Goal: Task Accomplishment & Management: Use online tool/utility

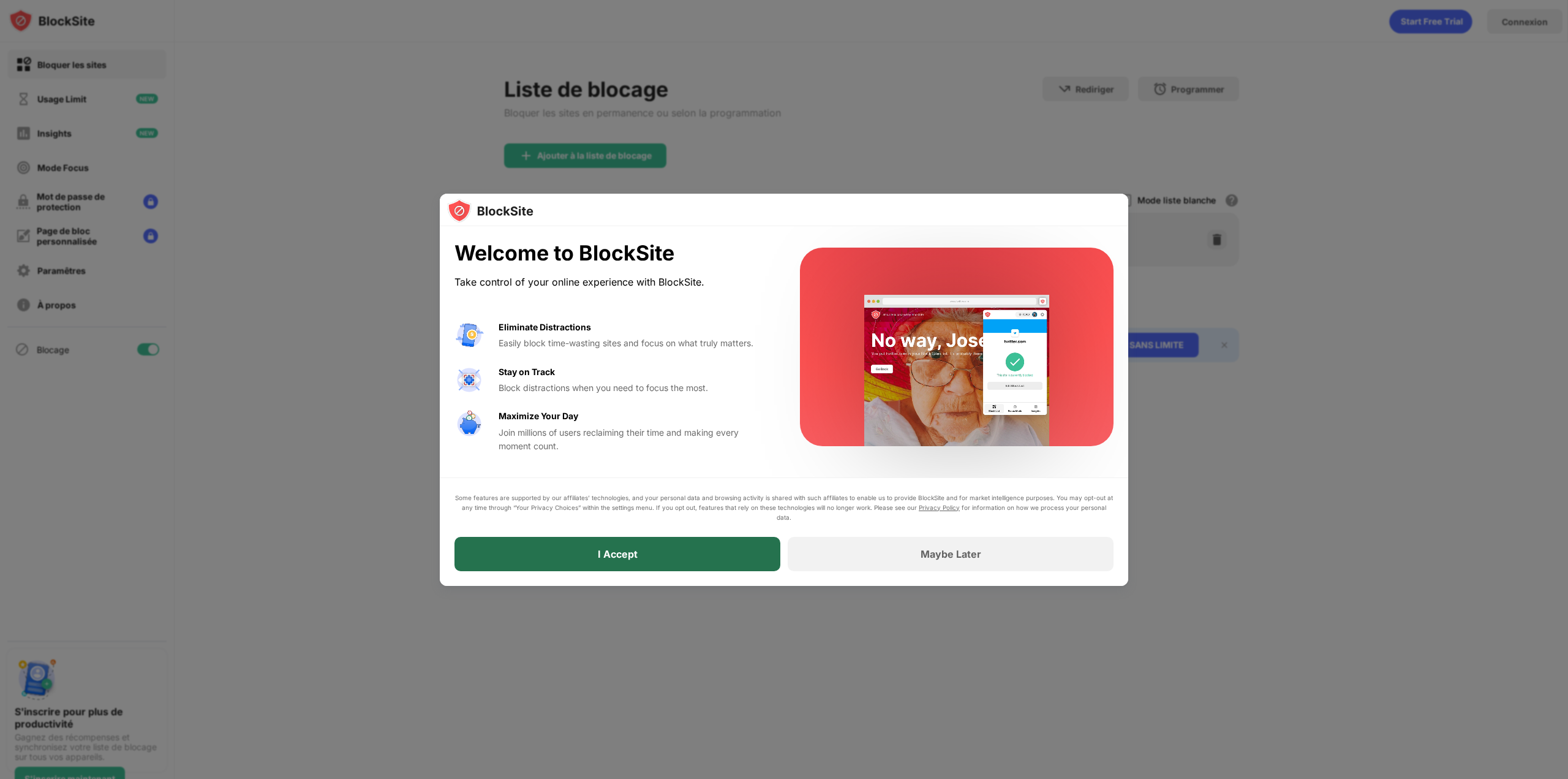
click at [669, 549] on div "I Accept" at bounding box center [617, 553] width 326 height 34
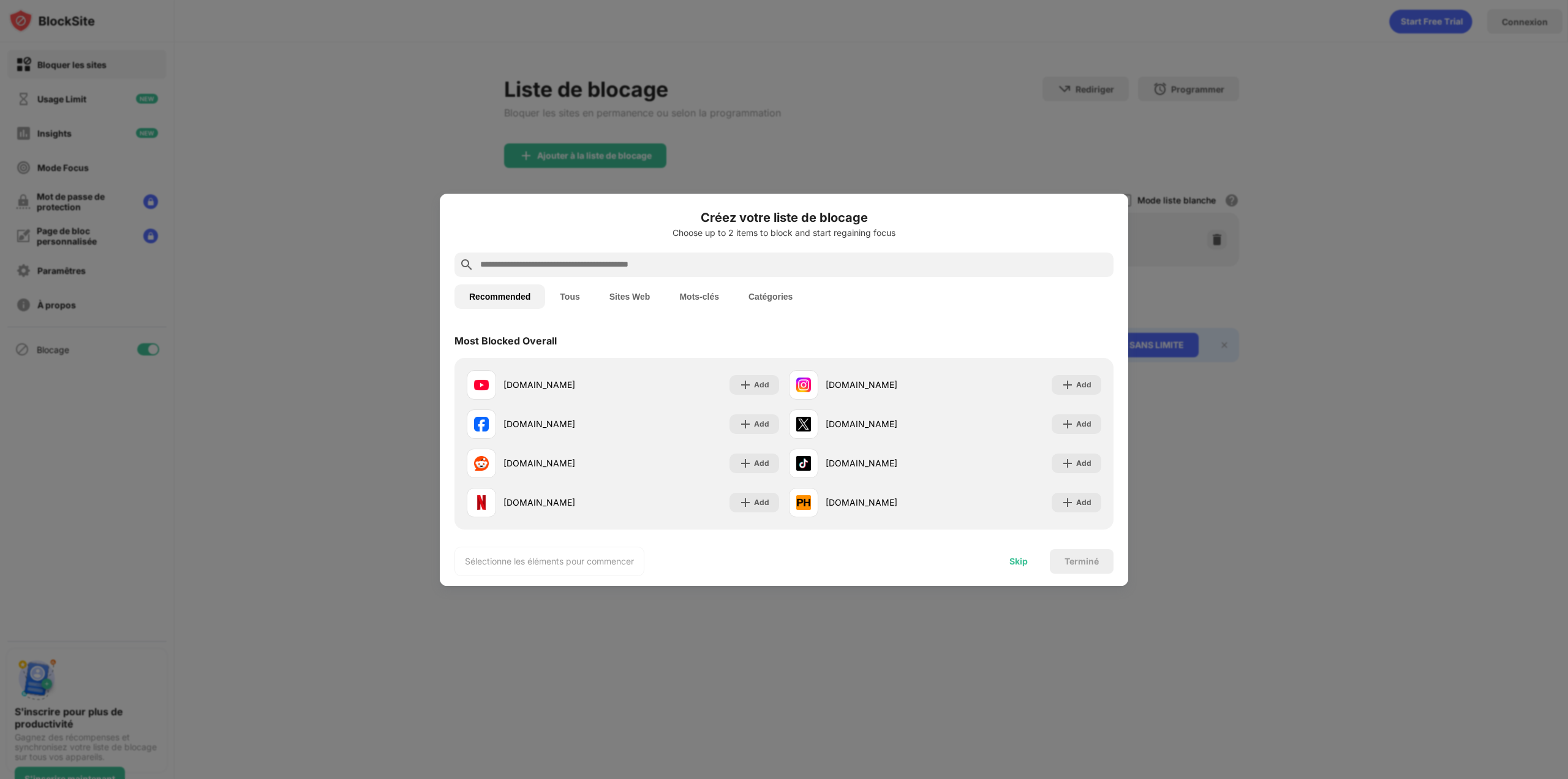
click at [1005, 565] on div "Skip" at bounding box center [1018, 561] width 48 height 24
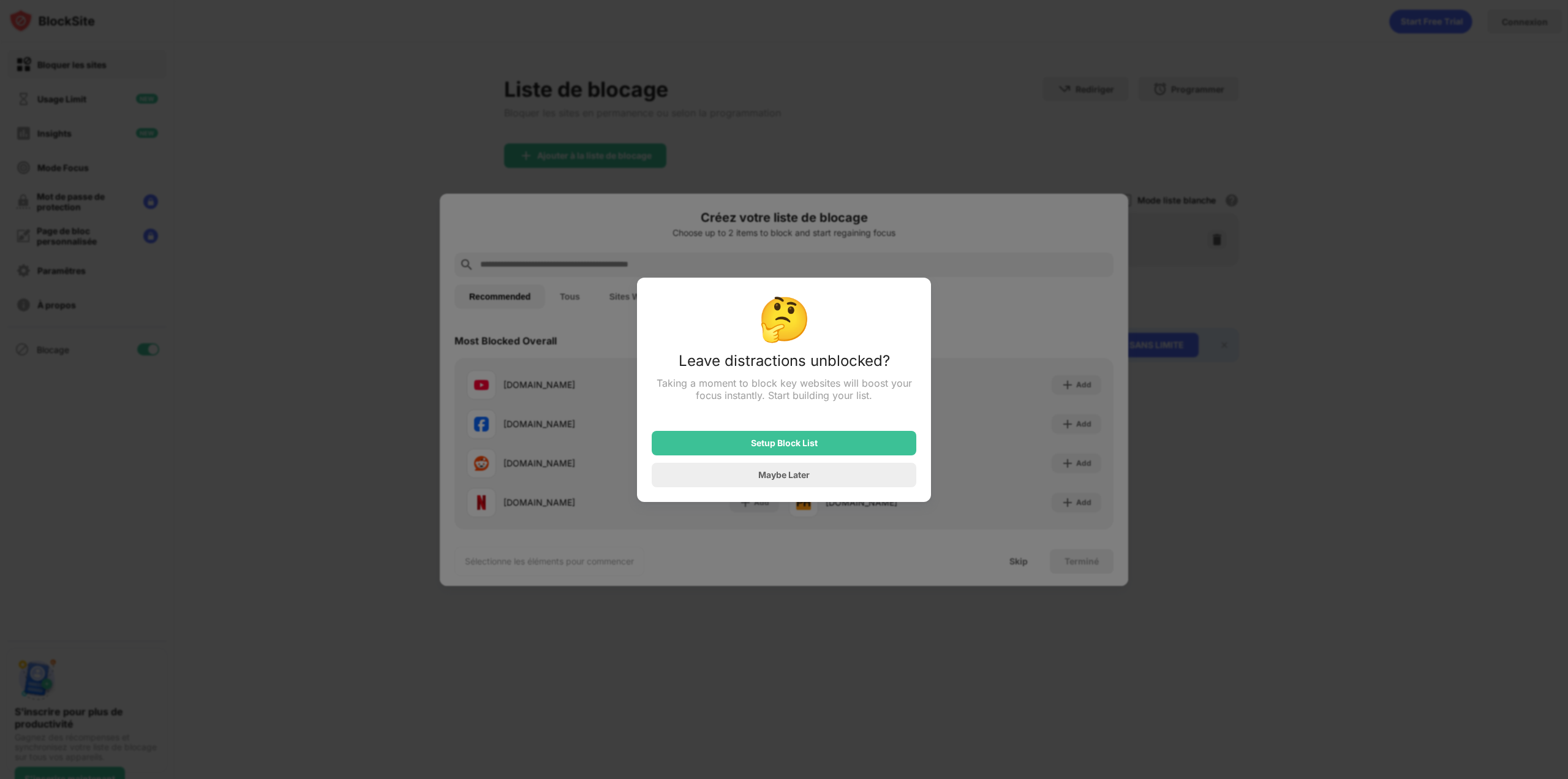
click at [872, 521] on div at bounding box center [784, 389] width 1568 height 779
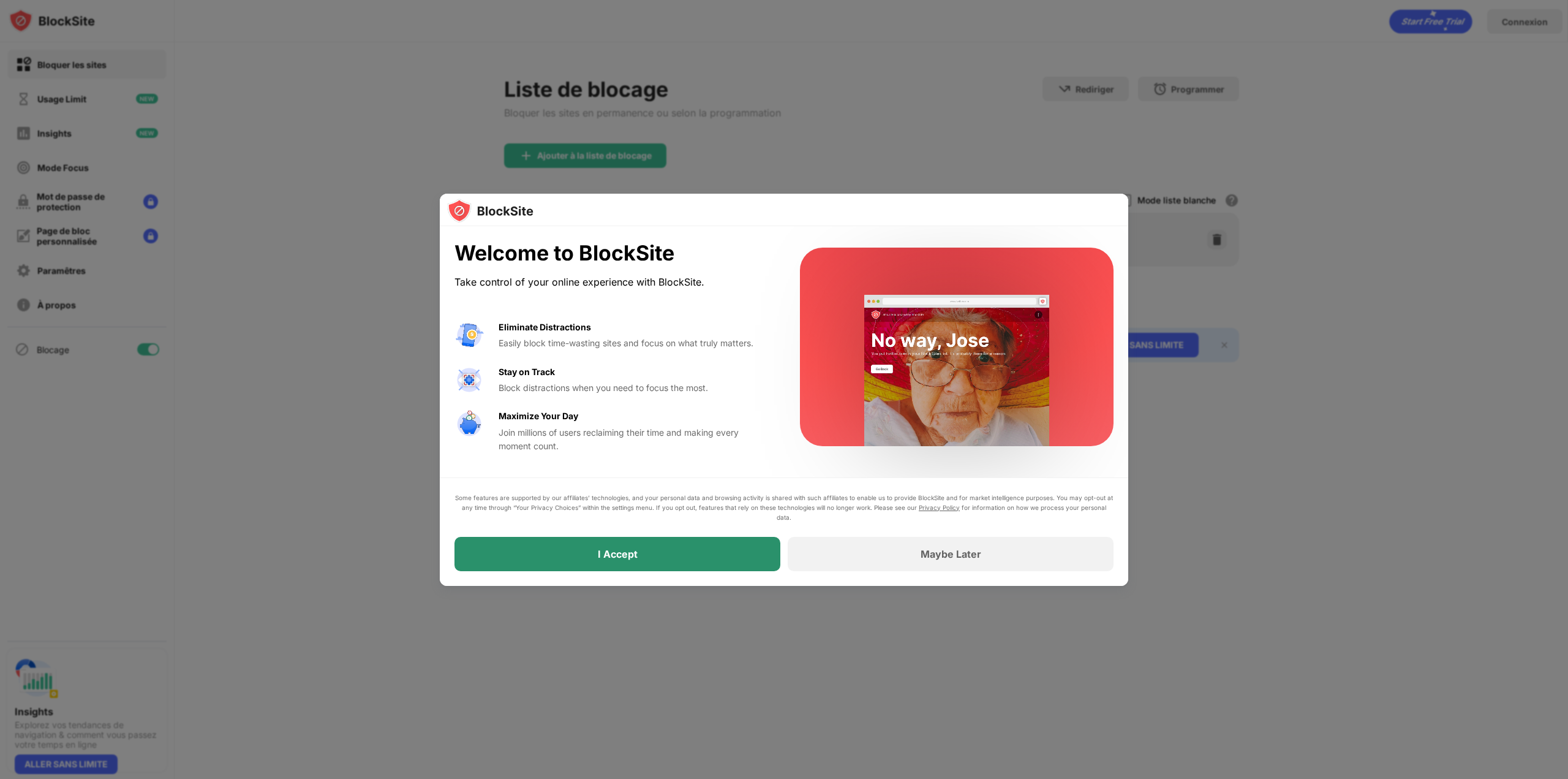
click at [704, 552] on div "I Accept" at bounding box center [617, 553] width 326 height 34
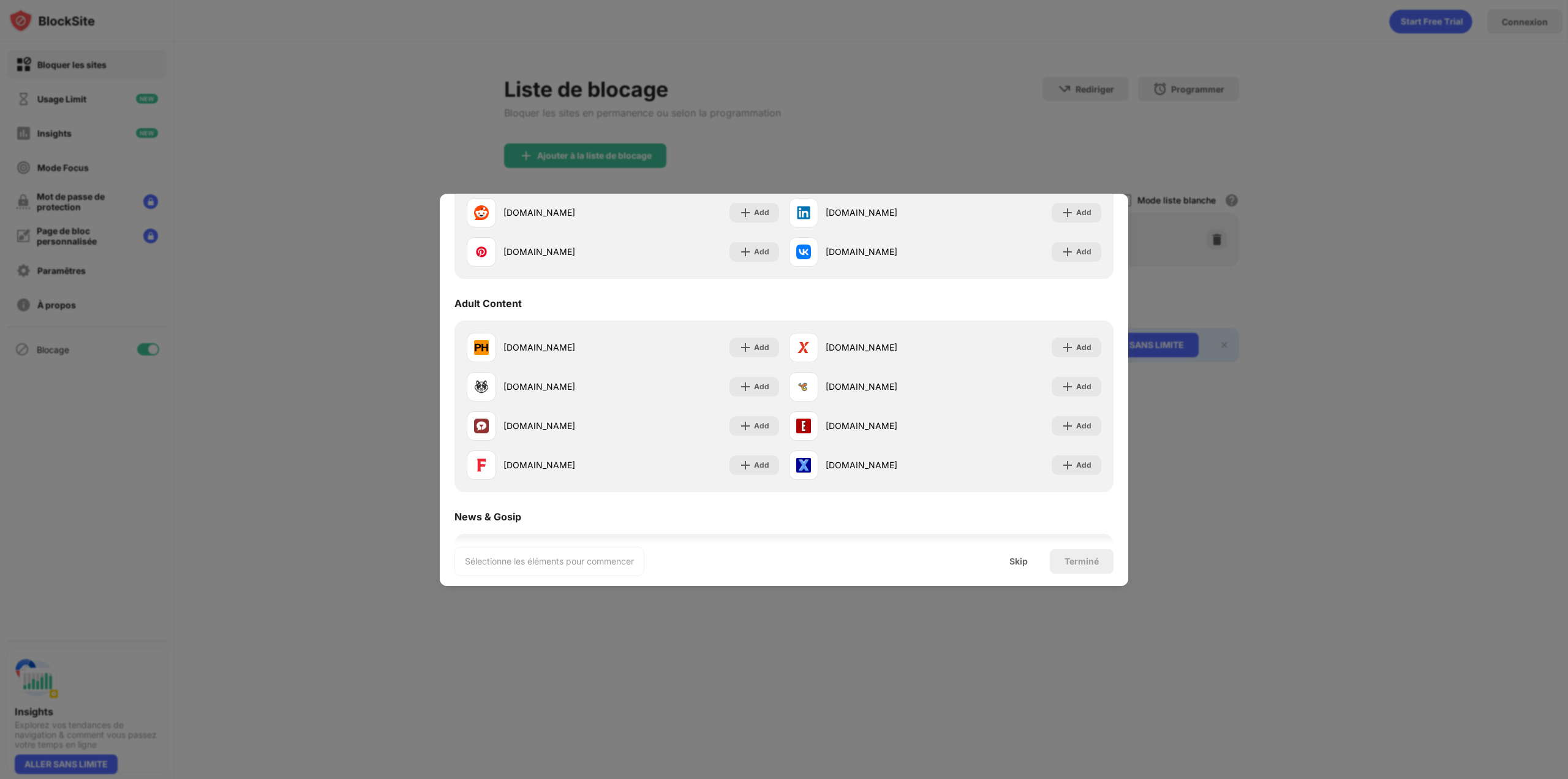
scroll to position [429, 0]
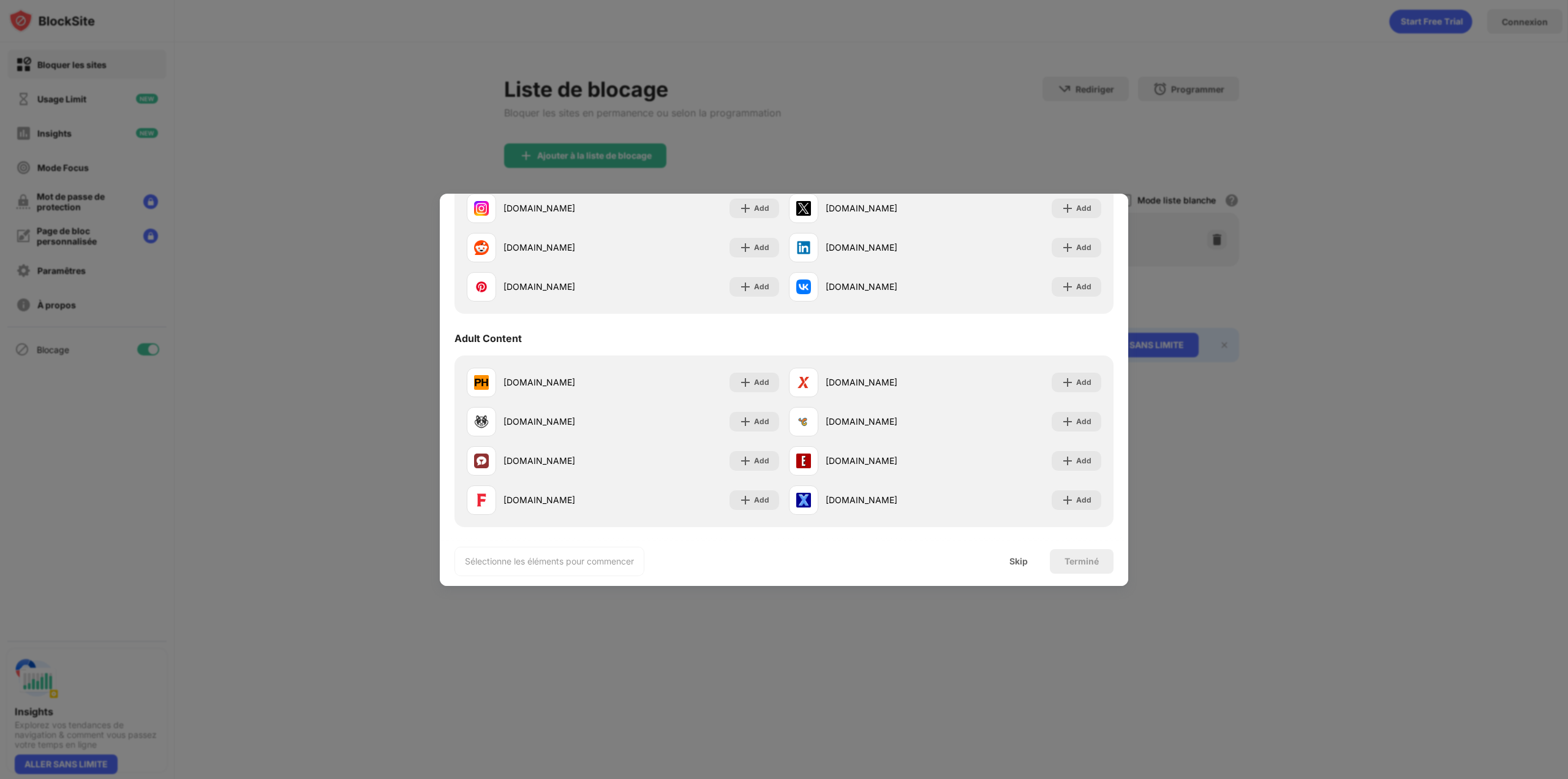
click at [1518, 104] on div at bounding box center [784, 389] width 1568 height 779
click at [1531, 212] on div at bounding box center [784, 389] width 1568 height 779
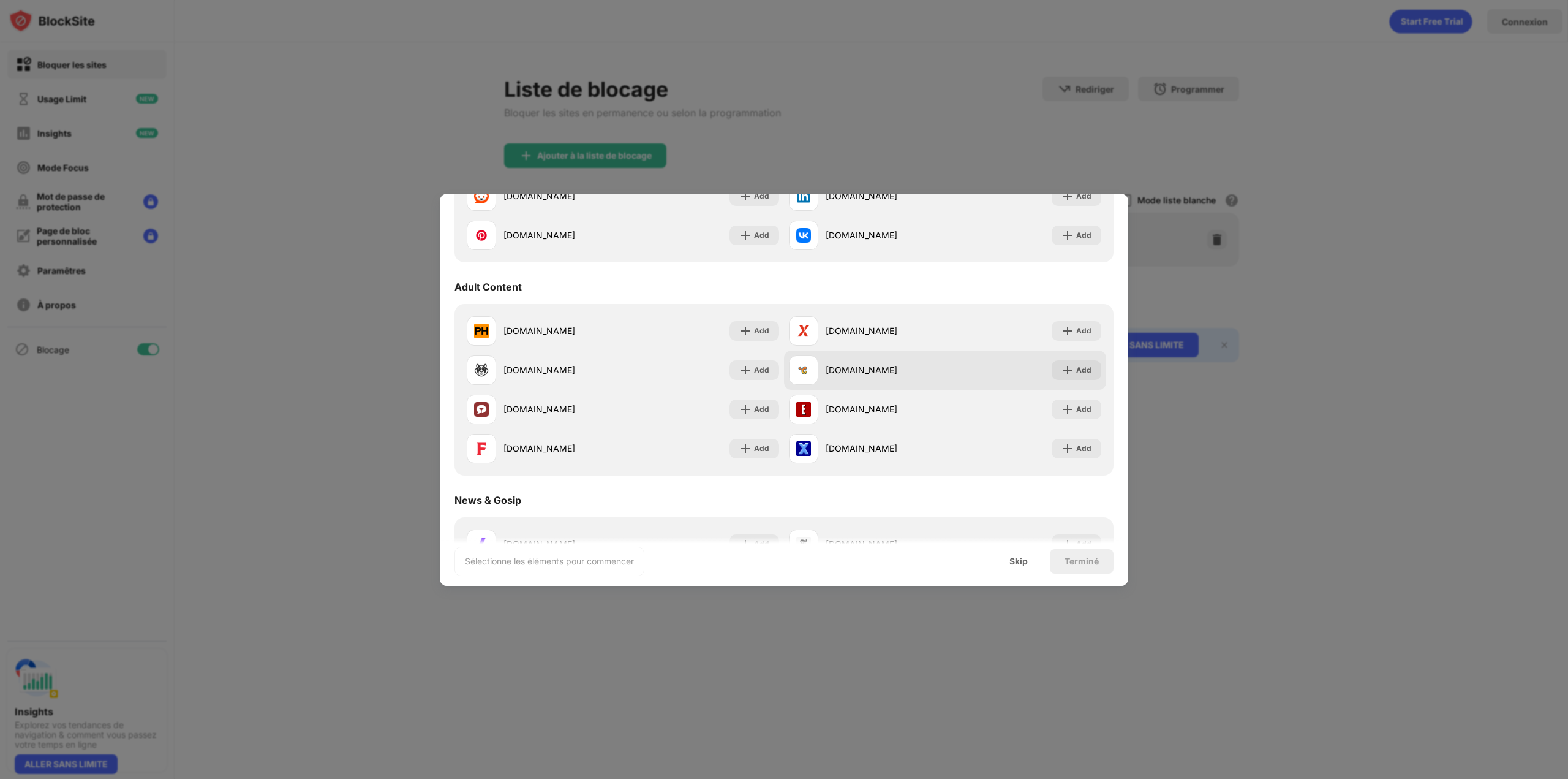
scroll to position [490, 0]
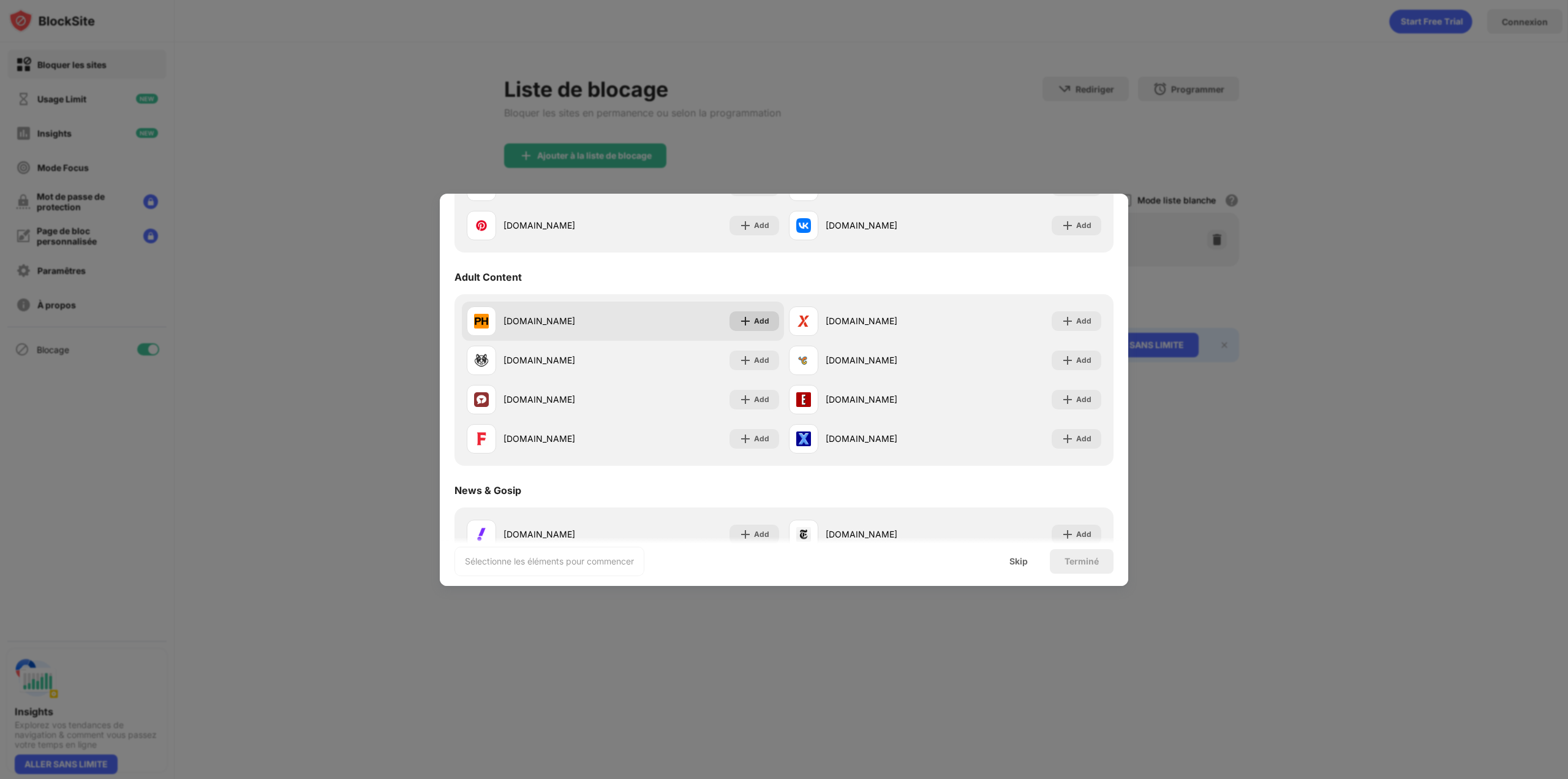
click at [744, 321] on img at bounding box center [745, 320] width 12 height 12
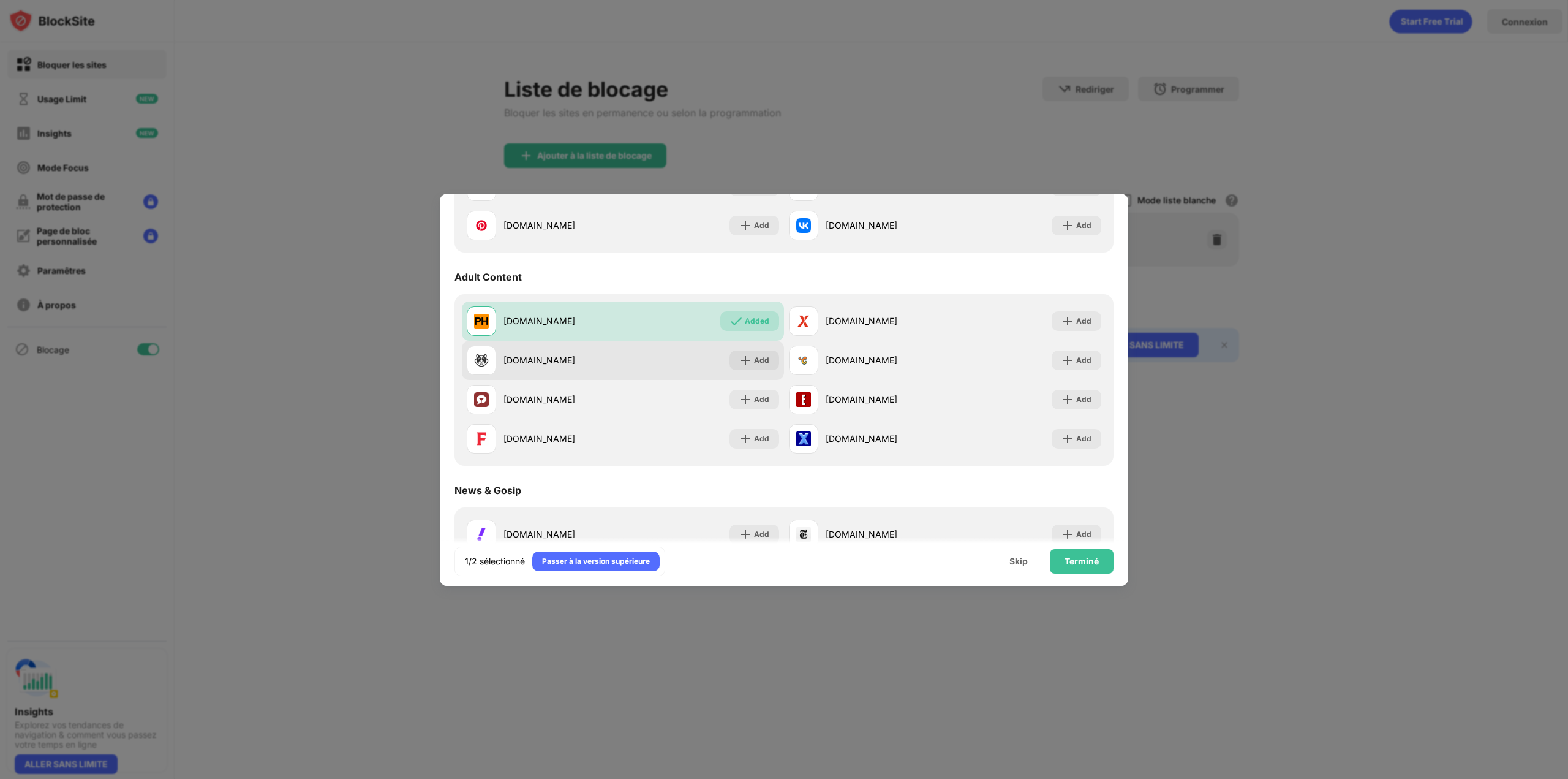
click at [756, 358] on div "Add" at bounding box center [761, 360] width 15 height 12
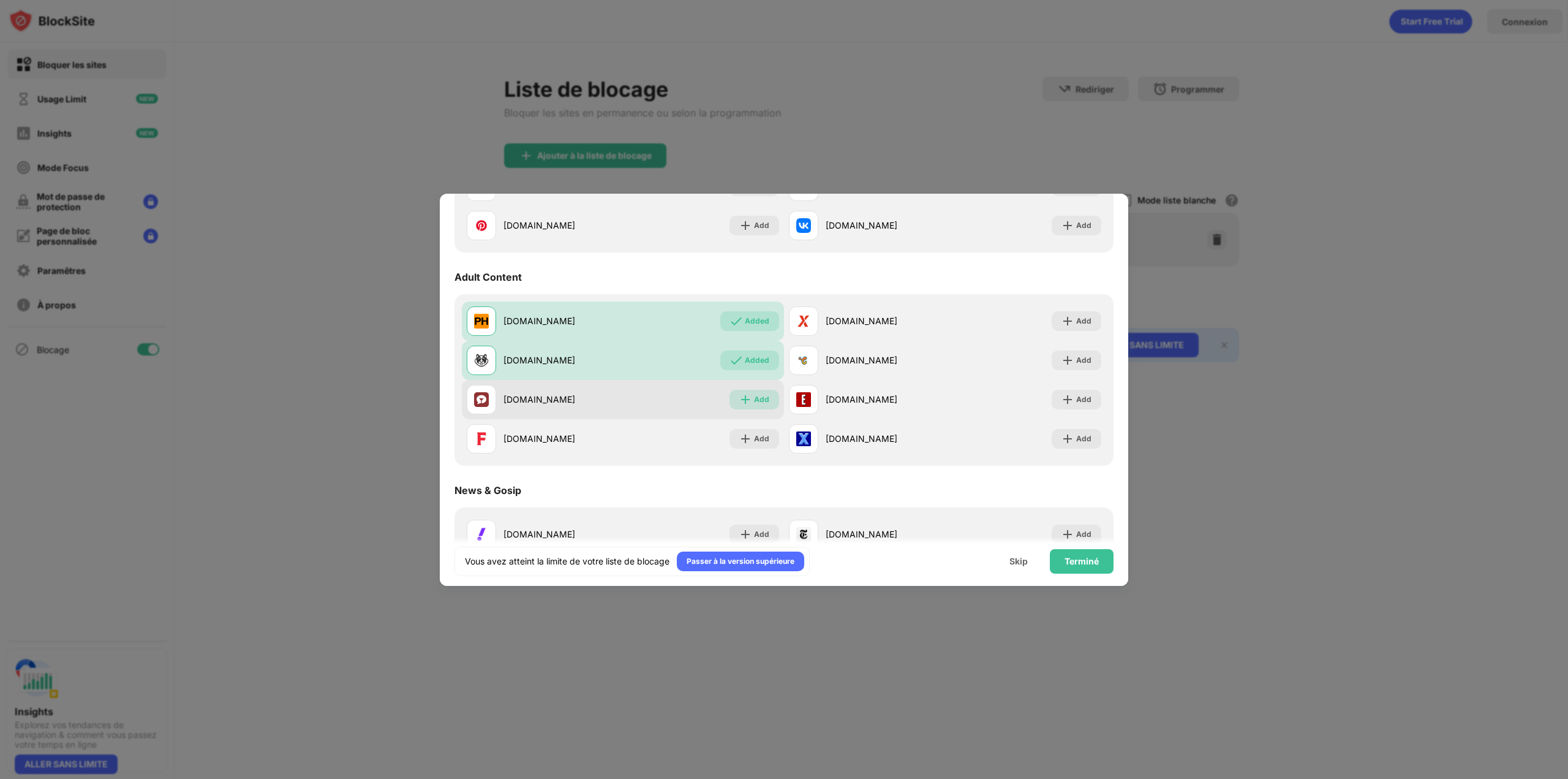
click at [761, 402] on div "Add" at bounding box center [761, 399] width 15 height 12
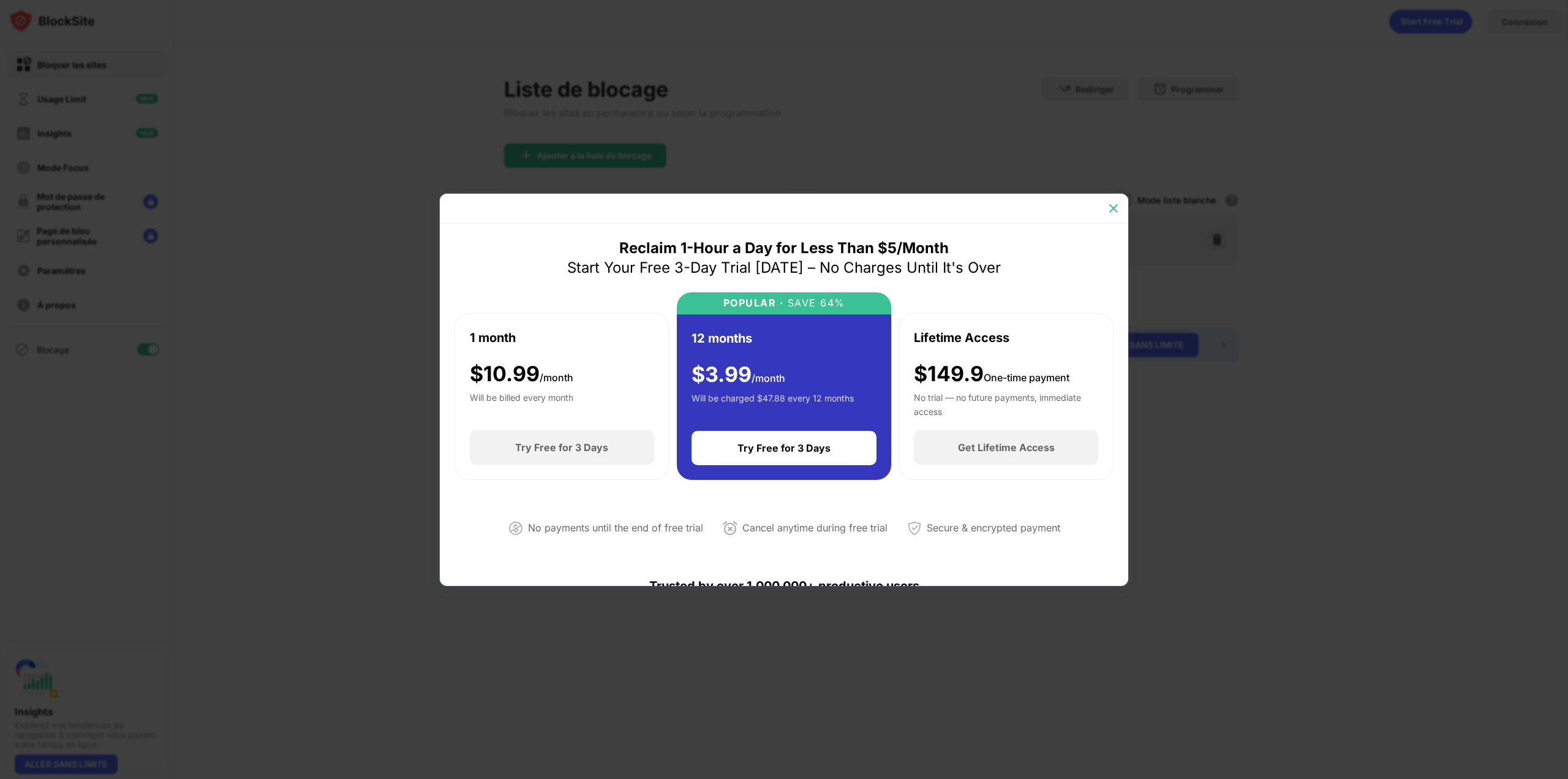
click at [1112, 207] on img at bounding box center [1113, 208] width 12 height 12
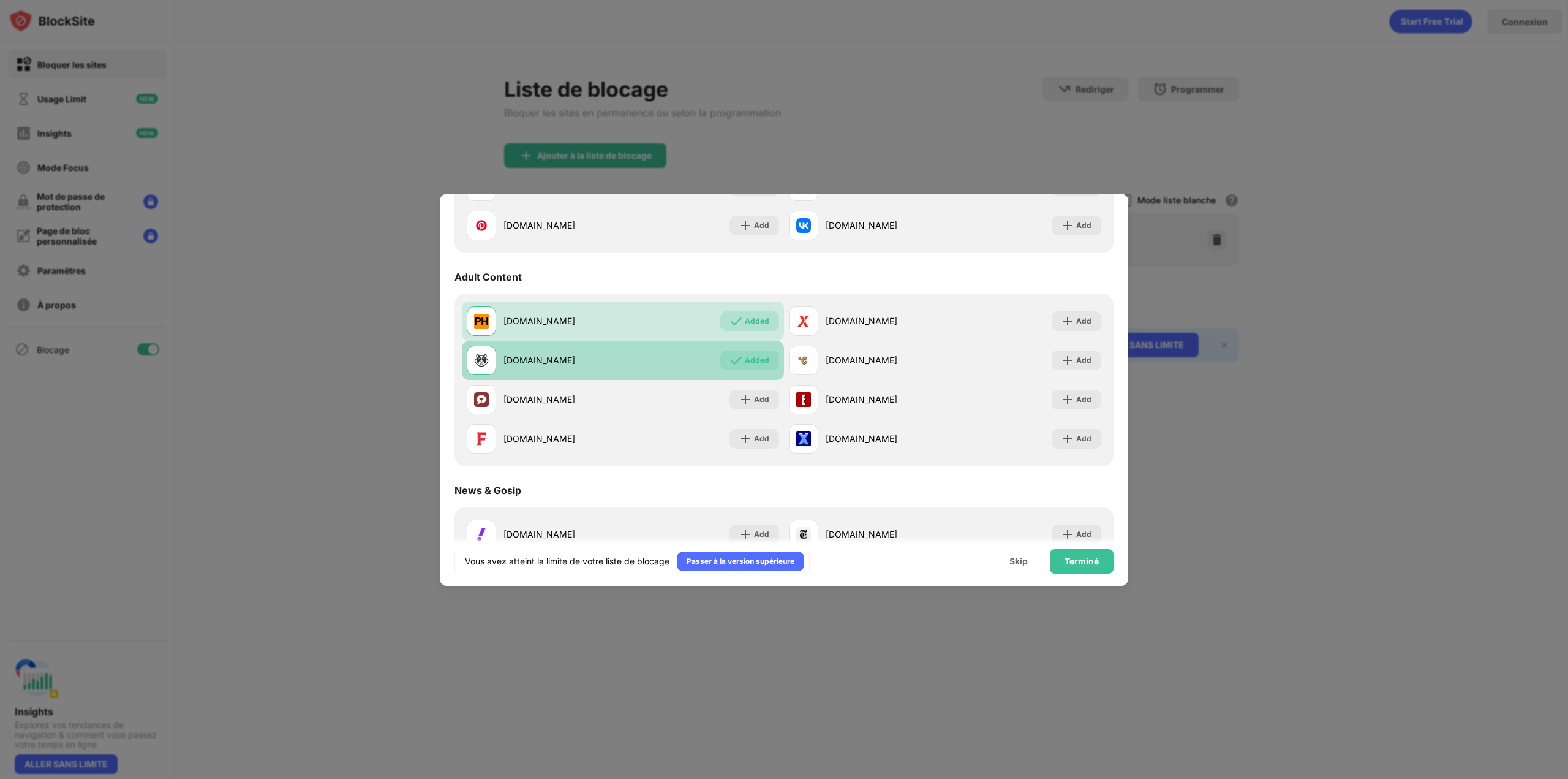
click at [745, 359] on div "Added" at bounding box center [757, 360] width 24 height 12
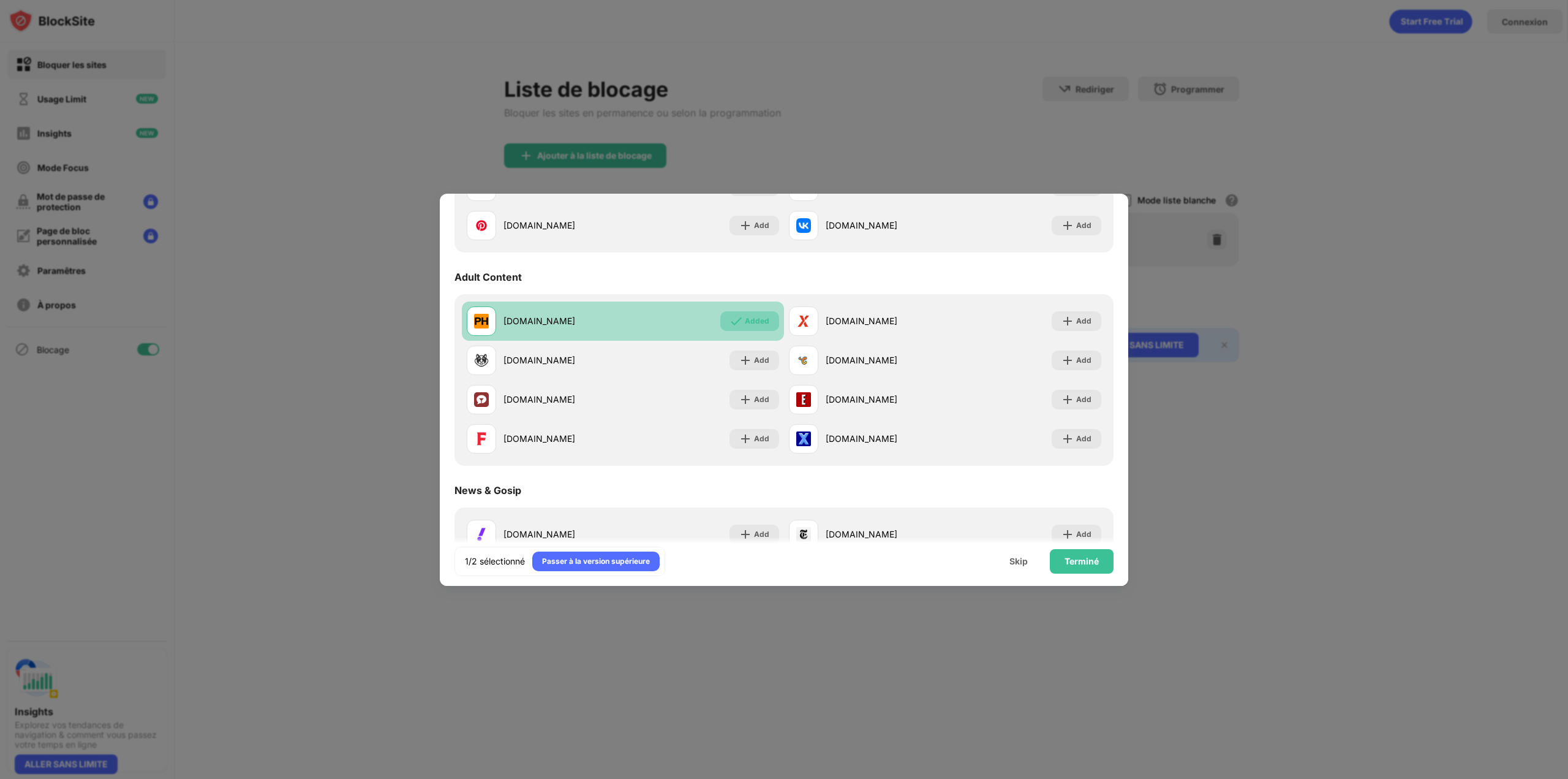
click at [746, 320] on div "Added" at bounding box center [757, 320] width 24 height 12
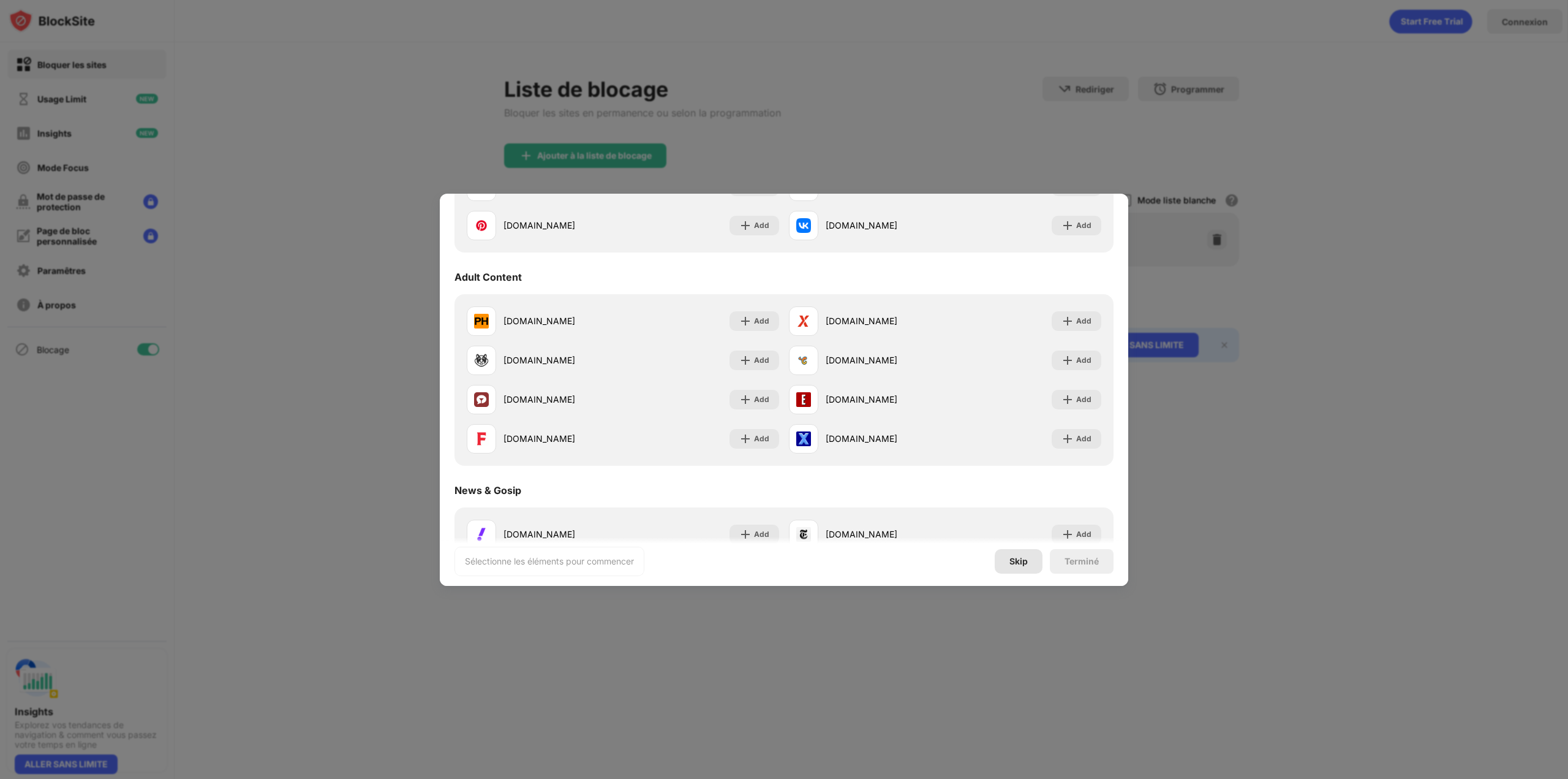
click at [1024, 568] on div "Skip" at bounding box center [1018, 561] width 48 height 24
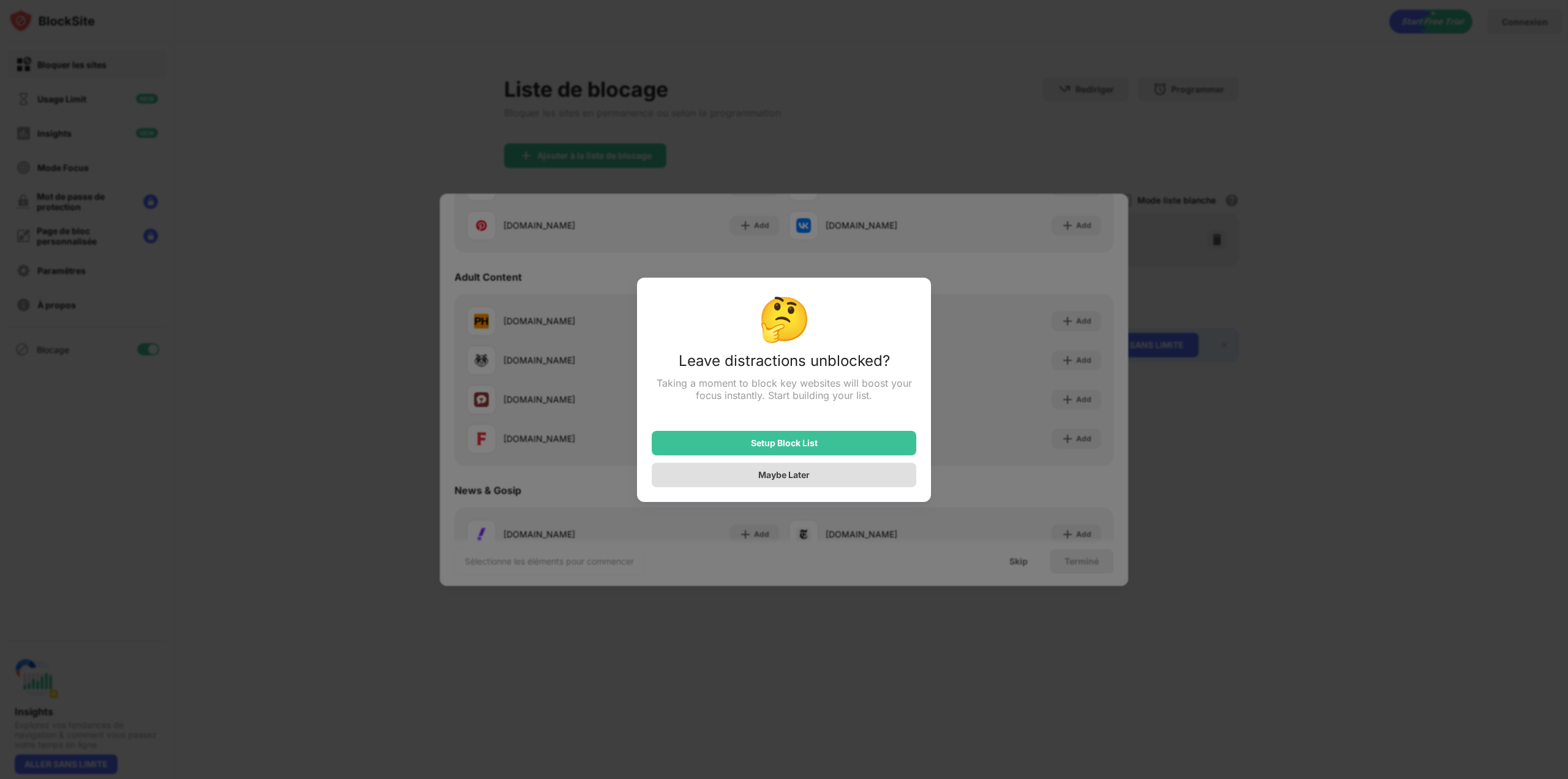
click at [855, 476] on div "Maybe Later" at bounding box center [784, 475] width 264 height 24
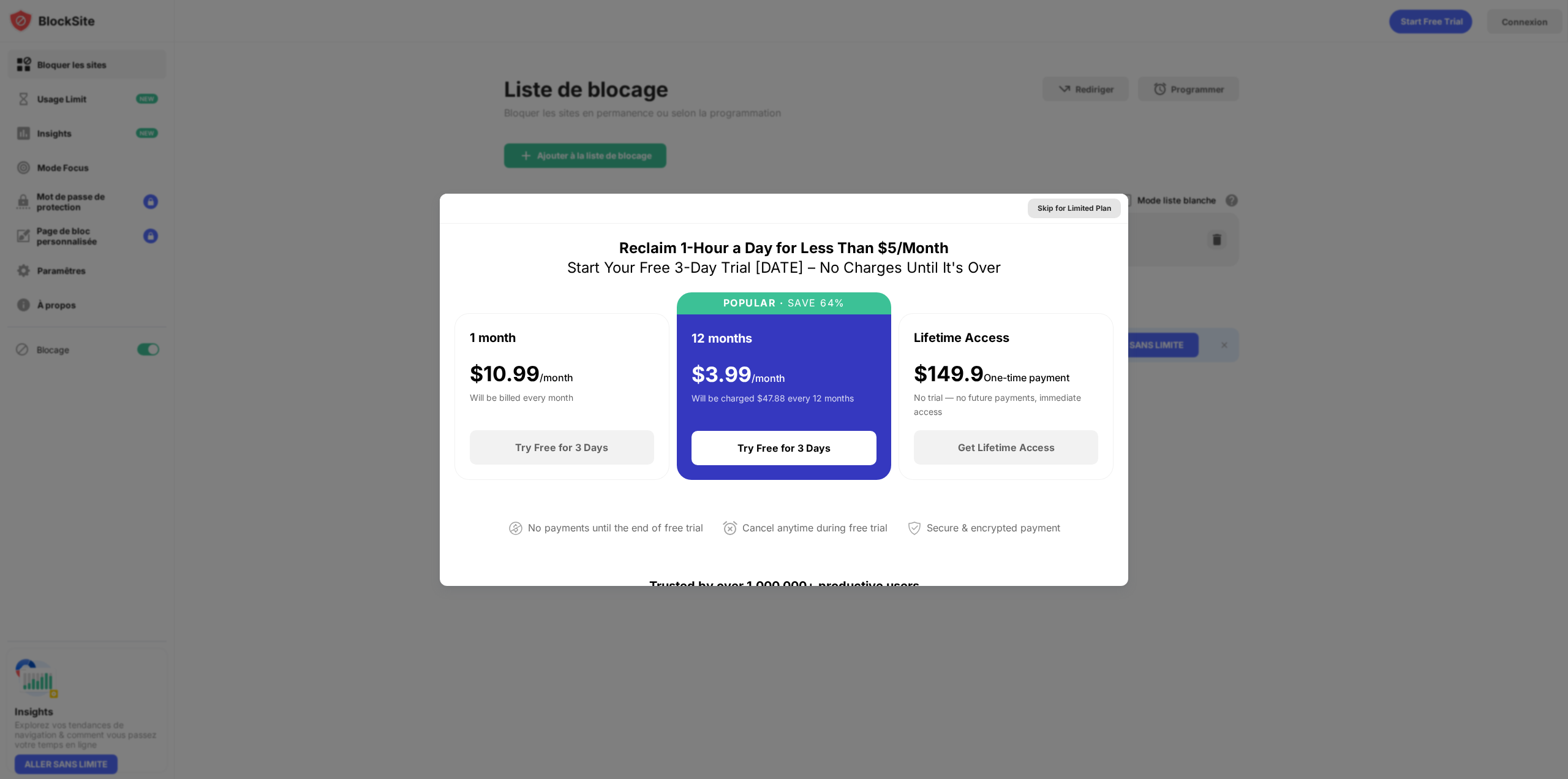
click at [1062, 201] on div "Skip for Limited Plan" at bounding box center [1074, 208] width 93 height 19
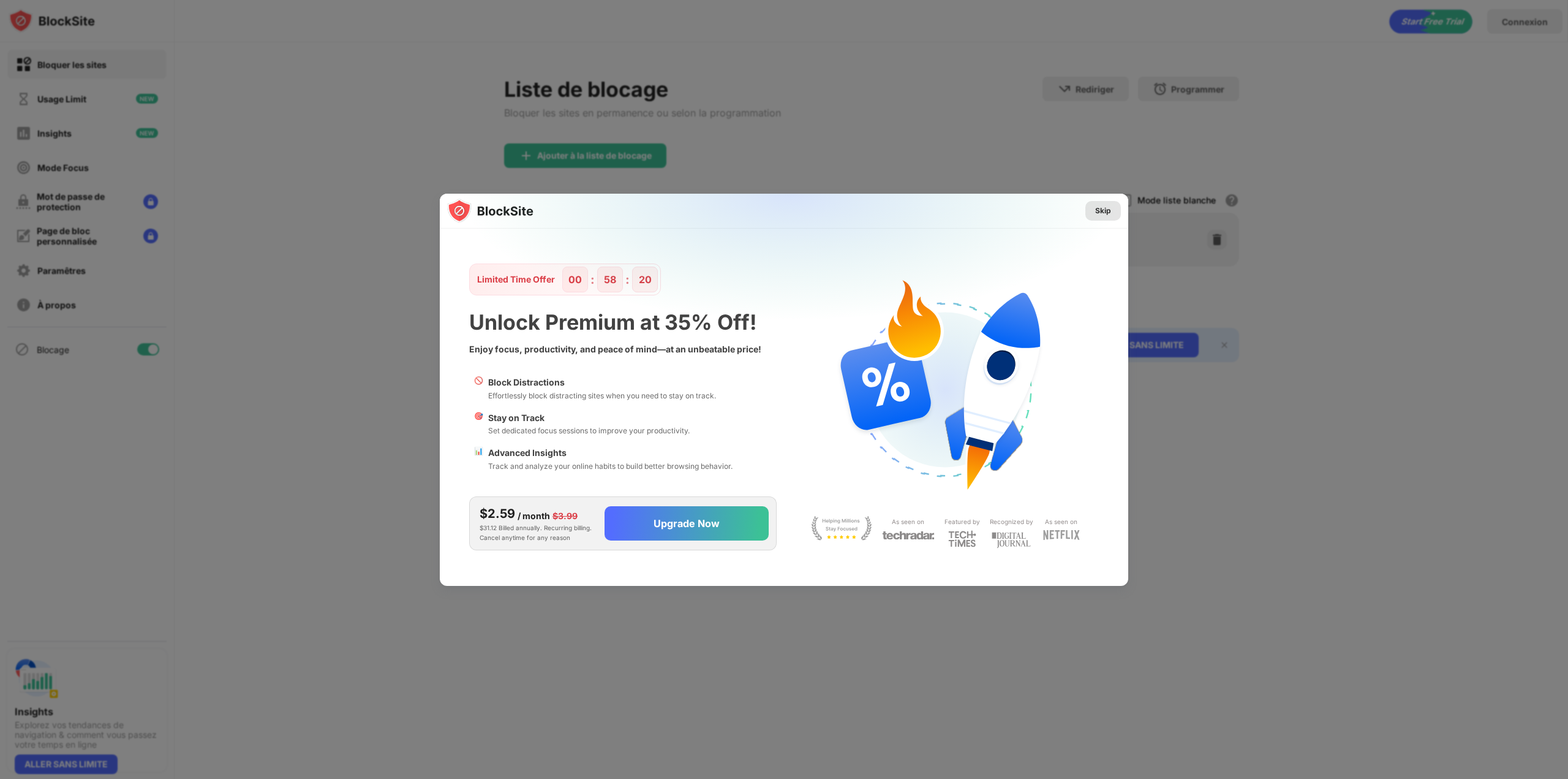
click at [1098, 214] on div "Skip" at bounding box center [1103, 210] width 16 height 12
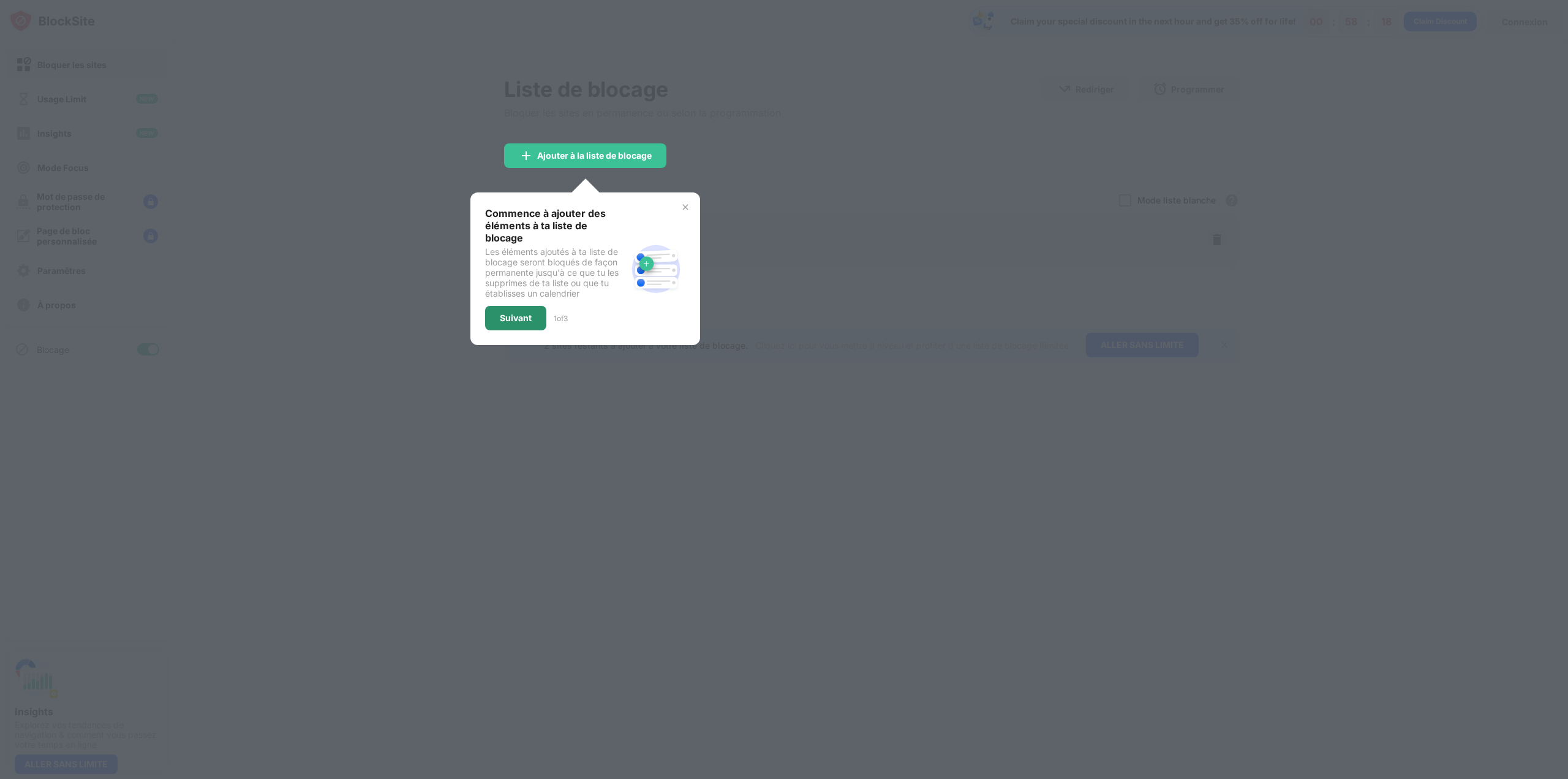
click at [534, 306] on div "Suivant" at bounding box center [516, 318] width 61 height 24
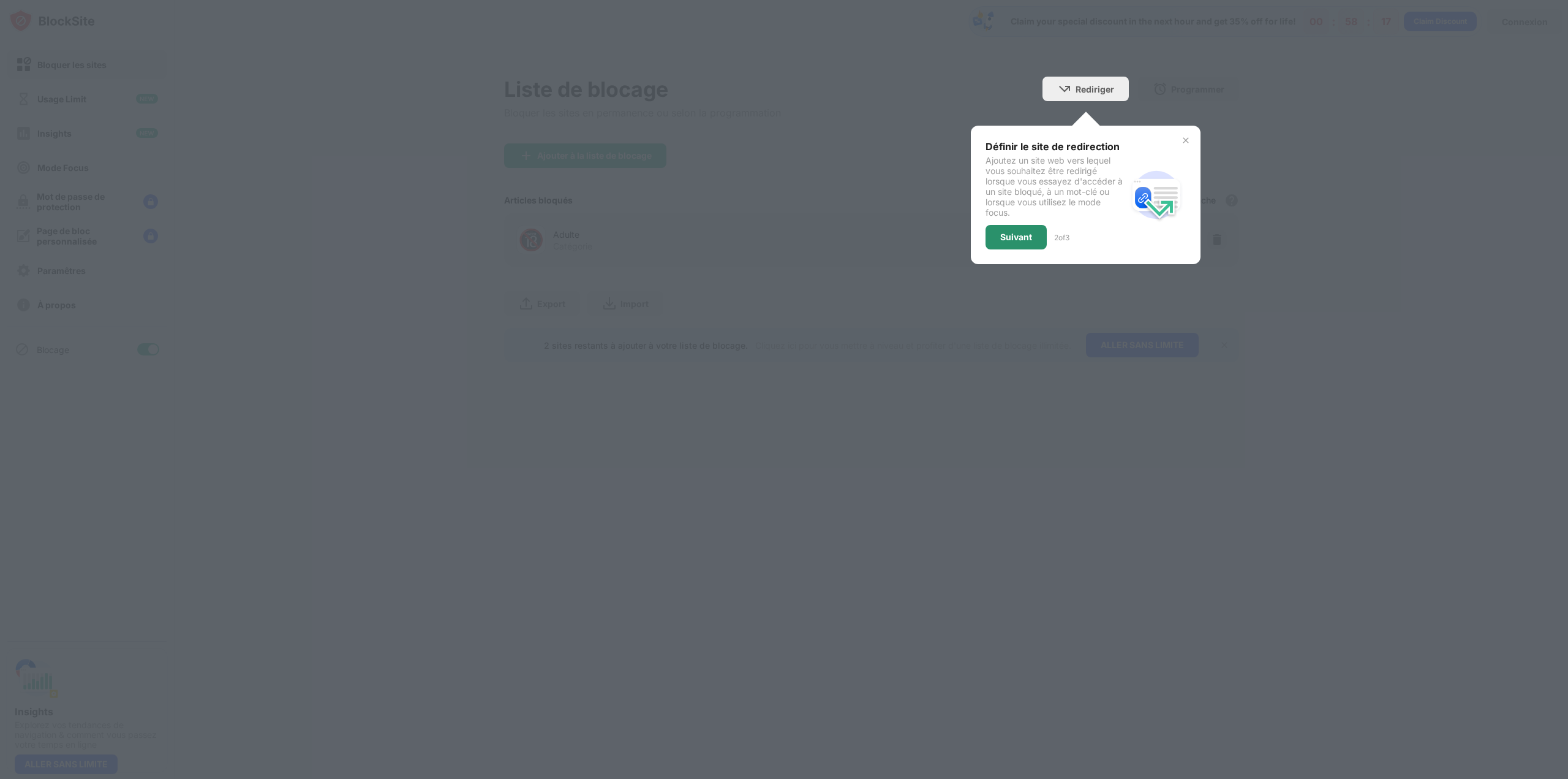
click at [1032, 235] on div "Suivant" at bounding box center [1016, 237] width 32 height 10
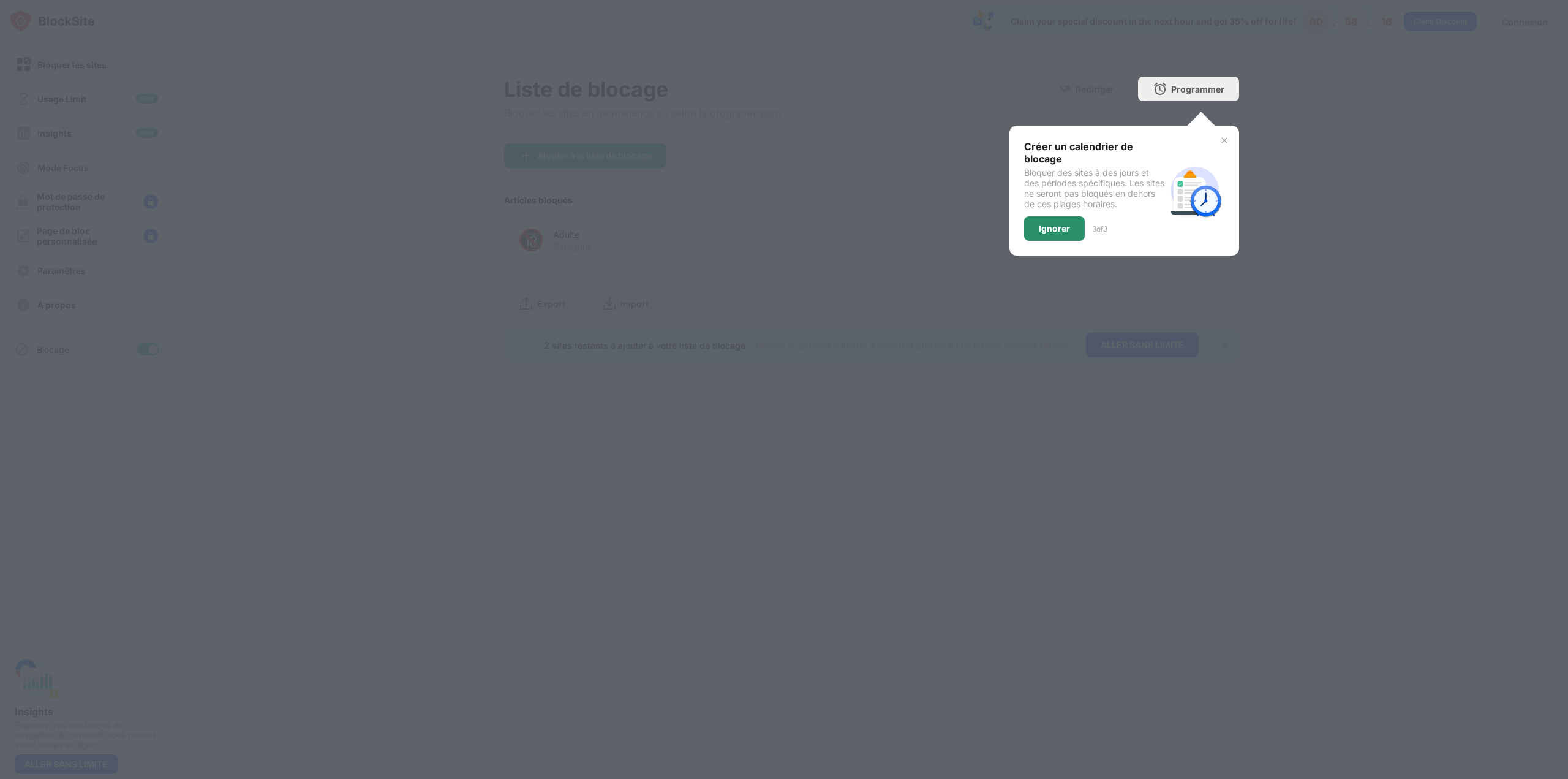
click at [1051, 227] on div "Ignorer" at bounding box center [1054, 228] width 32 height 10
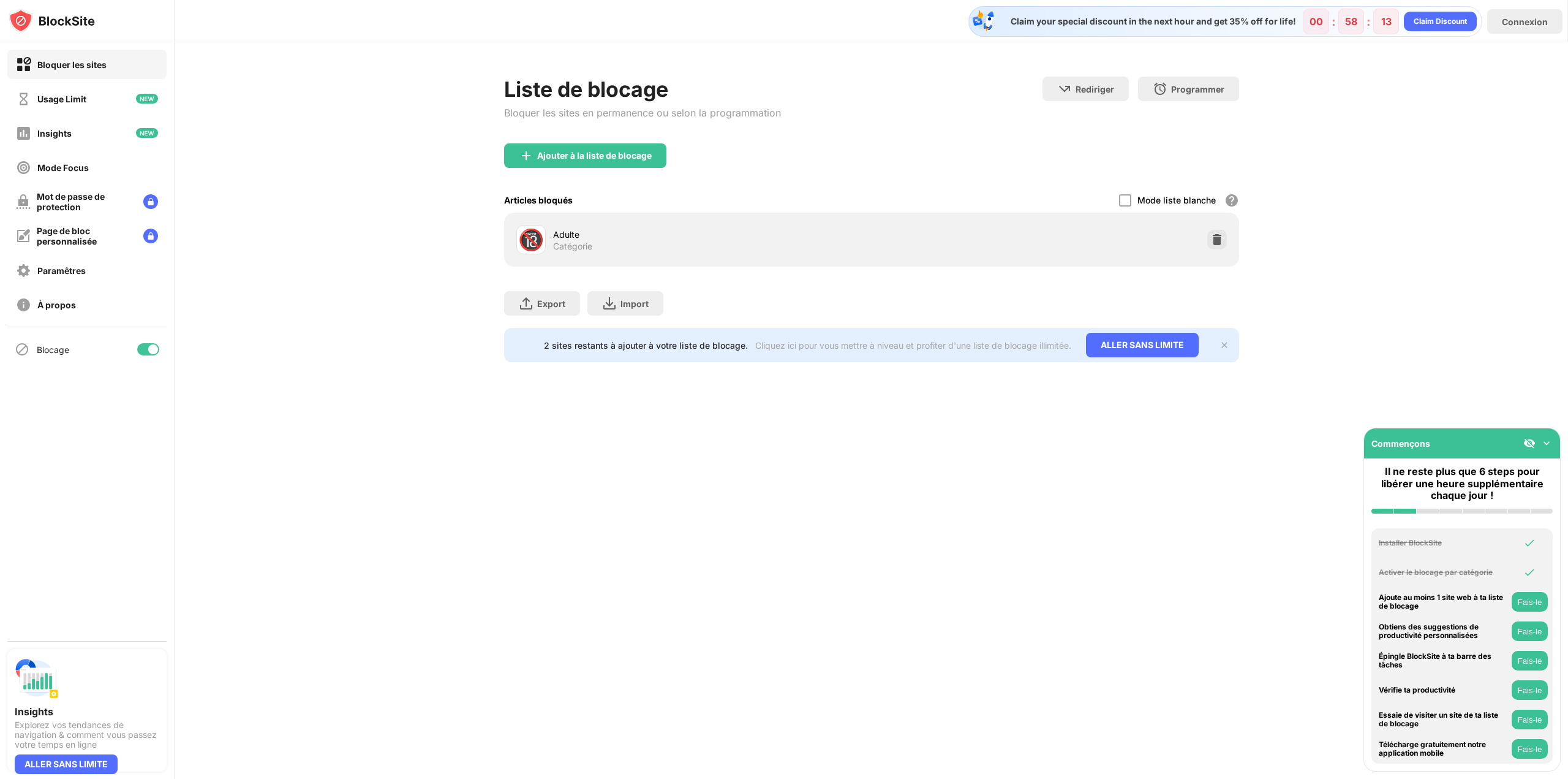
drag, startPoint x: 617, startPoint y: 246, endPoint x: 645, endPoint y: 248, distance: 28.1
click at [619, 246] on div "Adulte Catégorie" at bounding box center [712, 240] width 319 height 24
click at [539, 247] on div "🔞" at bounding box center [531, 239] width 26 height 25
click at [619, 156] on div "Ajouter à la liste de blocage" at bounding box center [594, 155] width 115 height 10
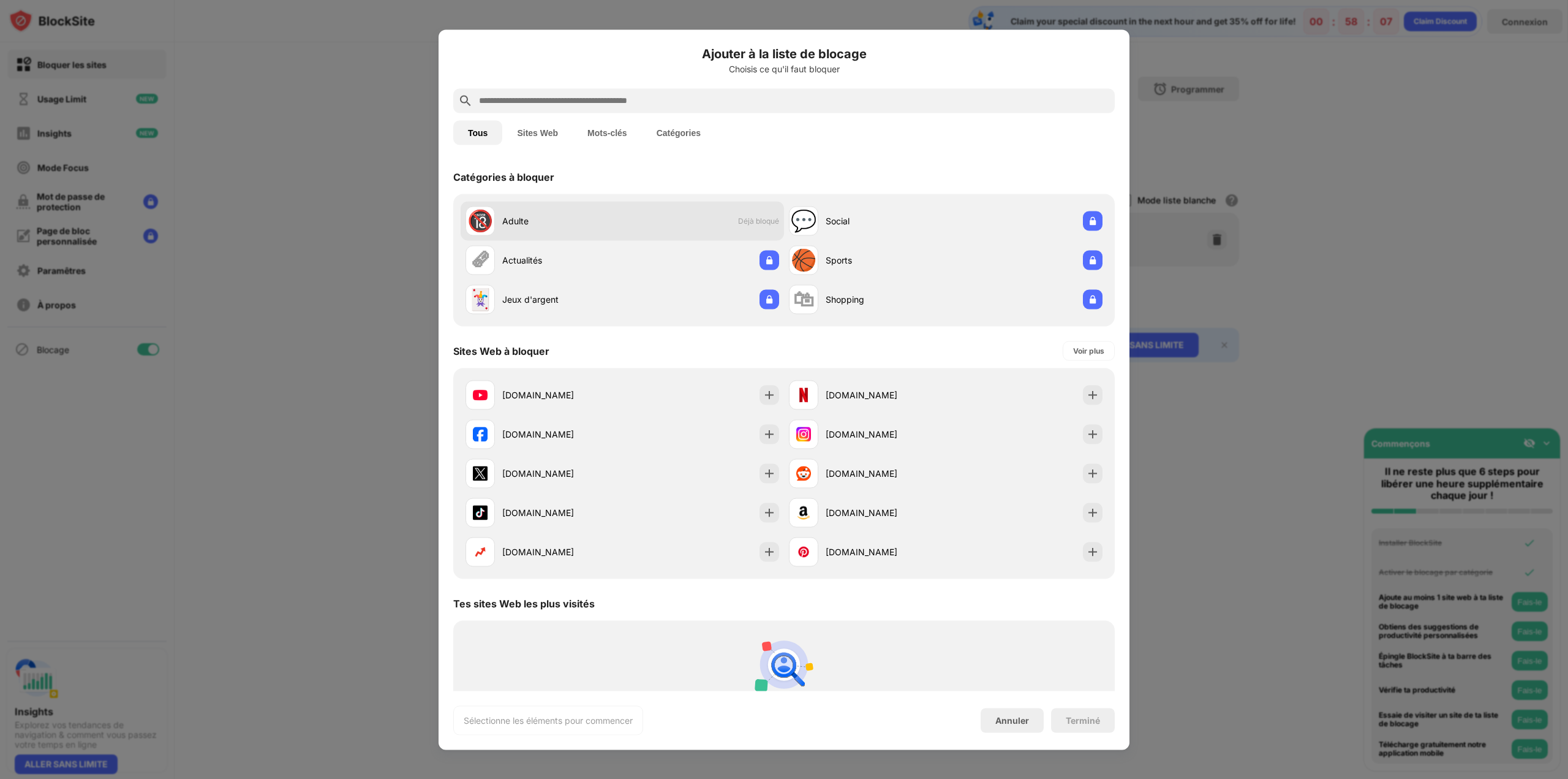
click at [738, 218] on span "Déjà bloqué" at bounding box center [759, 220] width 41 height 9
drag, startPoint x: 1396, startPoint y: 263, endPoint x: 1386, endPoint y: 264, distance: 10.0
click at [1391, 261] on div at bounding box center [784, 389] width 1568 height 779
